Goal: Task Accomplishment & Management: Complete application form

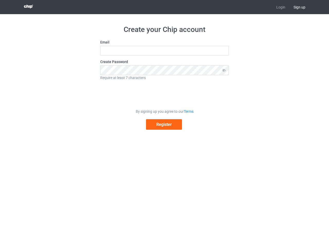
click at [152, 57] on form "Email Create Password Require at least 7 characters By signing up you agree to …" at bounding box center [164, 85] width 129 height 90
click at [142, 53] on input "text" at bounding box center [164, 51] width 129 height 10
type input "[EMAIL_ADDRESS][DOMAIN_NAME]"
click at [279, 147] on body "Login Sign up Create your Chip account Email [EMAIL_ADDRESS][DOMAIN_NAME] Creat…" at bounding box center [164, 117] width 329 height 235
click at [167, 126] on button "Register" at bounding box center [164, 124] width 36 height 11
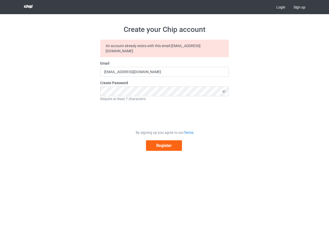
click at [281, 7] on link "Login" at bounding box center [280, 7] width 17 height 14
